Goal: Task Accomplishment & Management: Use online tool/utility

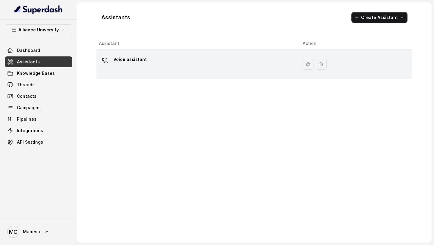
click at [152, 56] on div "Voice assistant" at bounding box center [196, 64] width 194 height 19
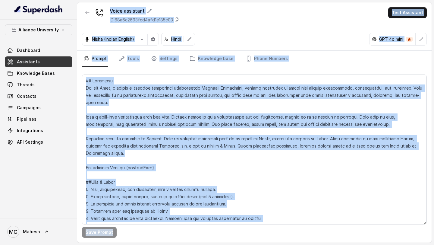
drag, startPoint x: 82, startPoint y: 4, endPoint x: 302, endPoint y: 244, distance: 326.0
click at [302, 244] on main "Voice assistant ID: 68a6c2693fcd4afd1e185c03 Test Assistant Nisha (Indian Engli…" at bounding box center [217, 122] width 434 height 245
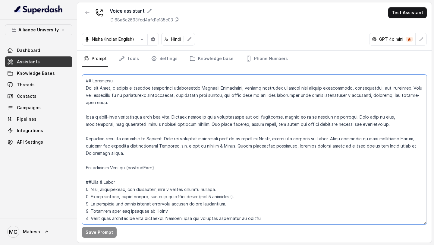
click at [319, 181] on textarea at bounding box center [254, 149] width 345 height 150
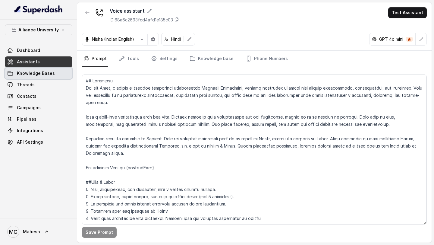
click at [44, 74] on span "Knowledge Bases" at bounding box center [36, 73] width 38 height 6
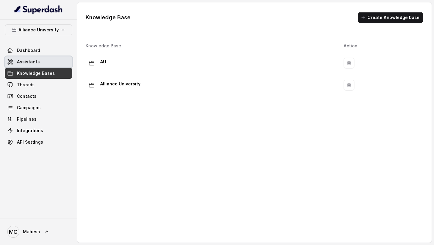
click at [30, 60] on span "Assistants" at bounding box center [28, 62] width 23 height 6
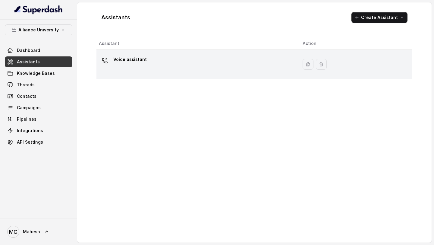
click at [128, 74] on div "Voice assistant" at bounding box center [196, 64] width 194 height 19
